Goal: Task Accomplishment & Management: Complete application form

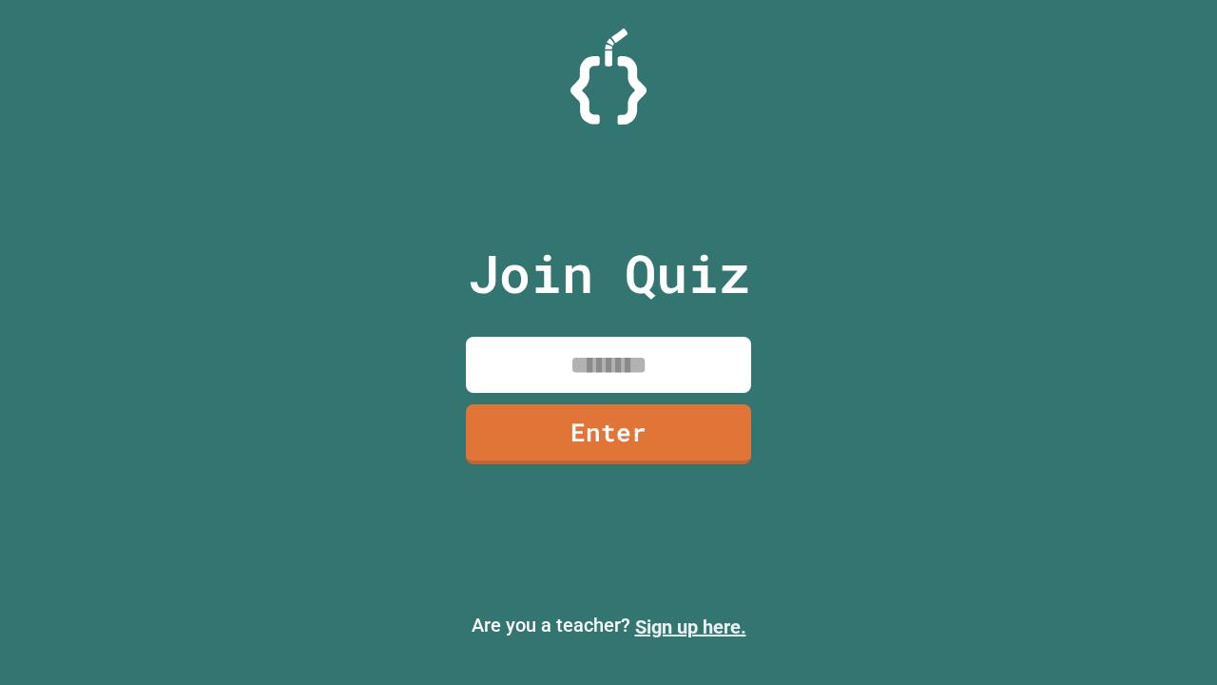
click at [690, 627] on link "Sign up here." at bounding box center [690, 626] width 111 height 23
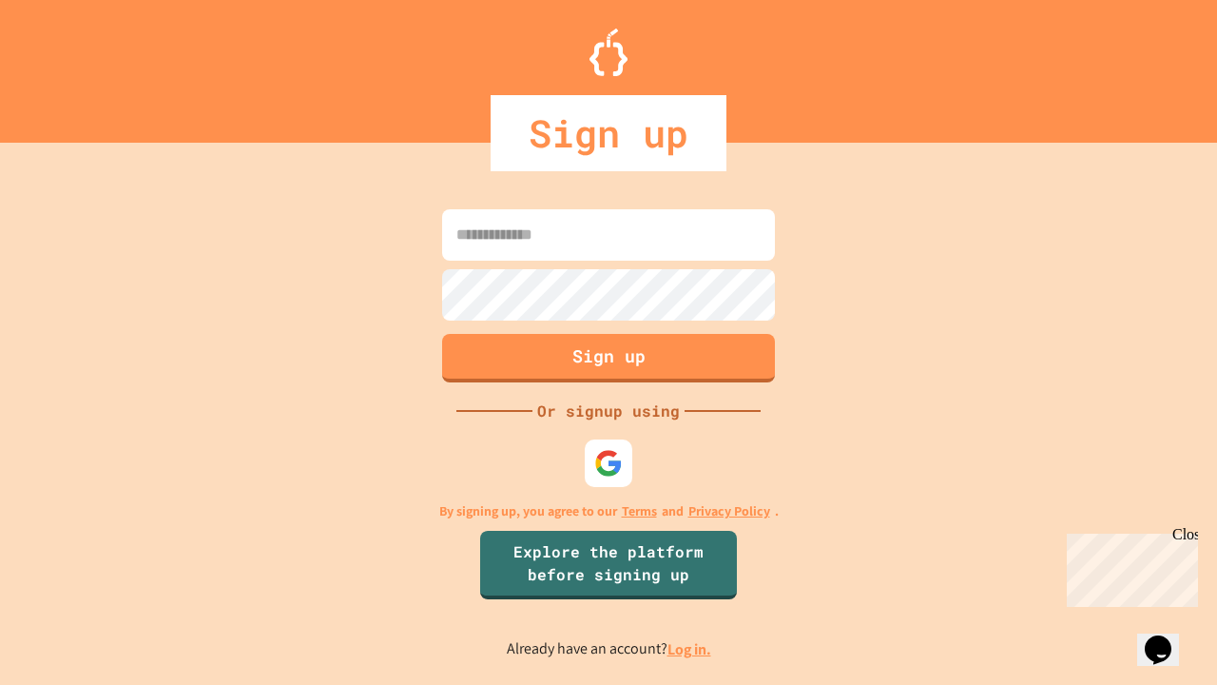
click at [690, 648] on link "Log in." at bounding box center [689, 649] width 44 height 20
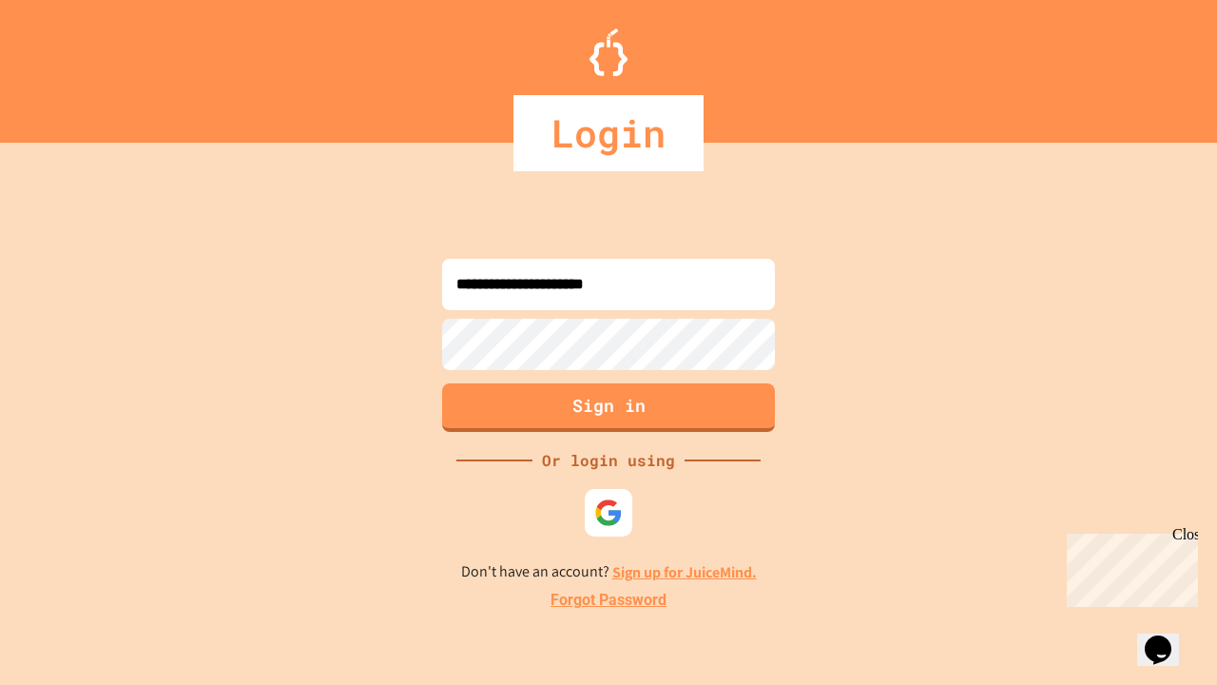
type input "**********"
